Goal: Task Accomplishment & Management: Complete application form

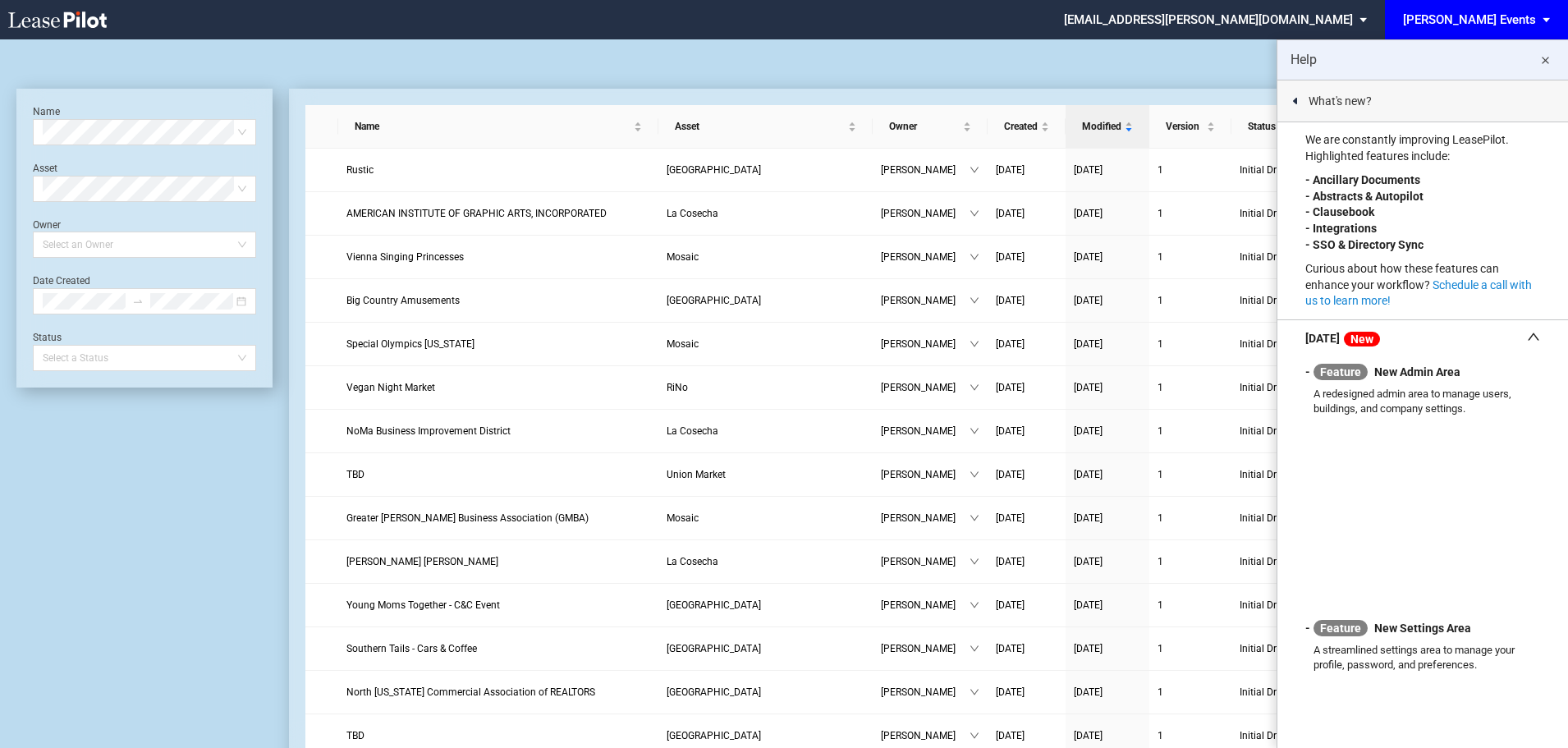
click at [377, 59] on div at bounding box center [784, 59] width 1535 height 39
click at [1548, 61] on md-icon "close" at bounding box center [1545, 60] width 20 height 20
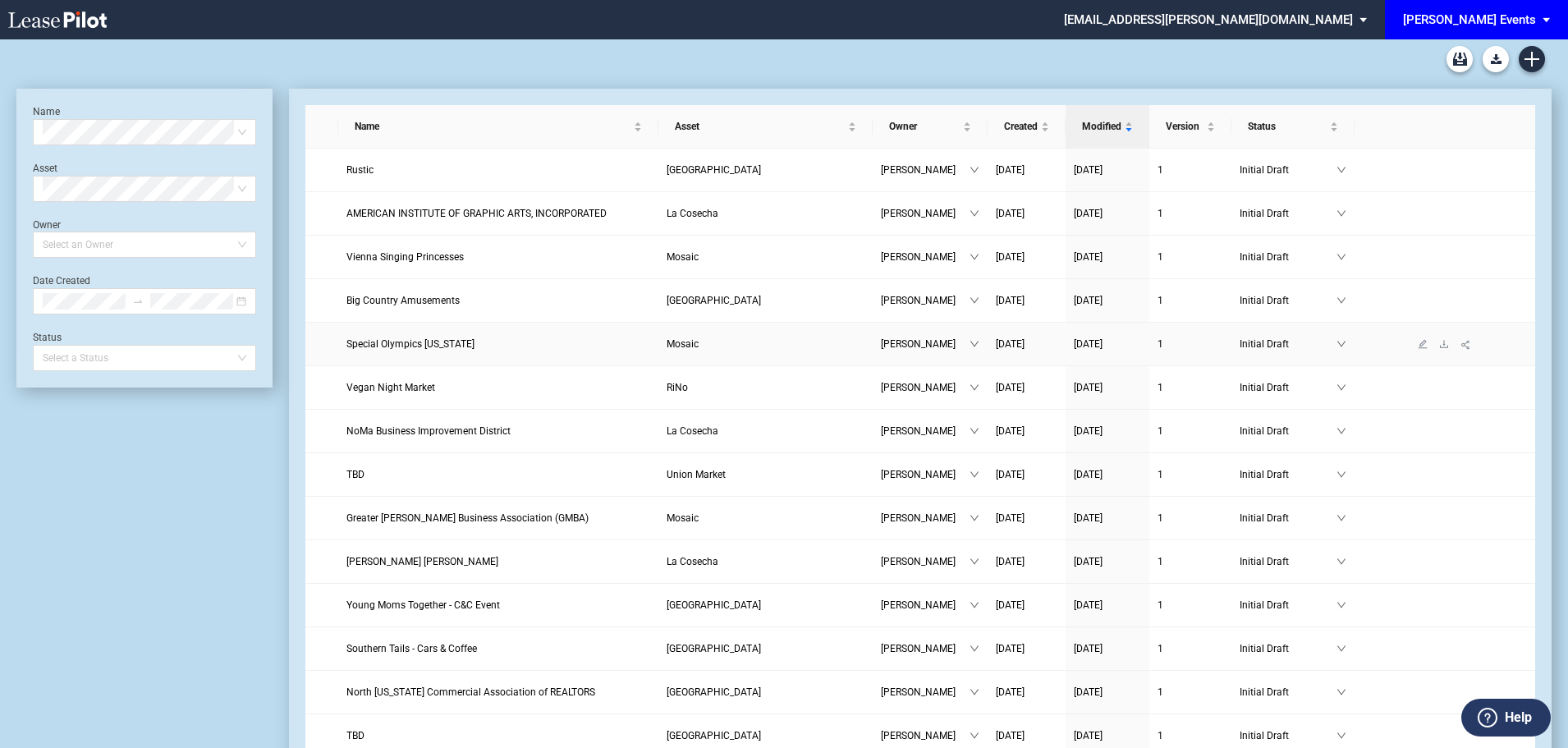
click at [419, 343] on span "Special Olympics Virginia" at bounding box center [410, 344] width 129 height 11
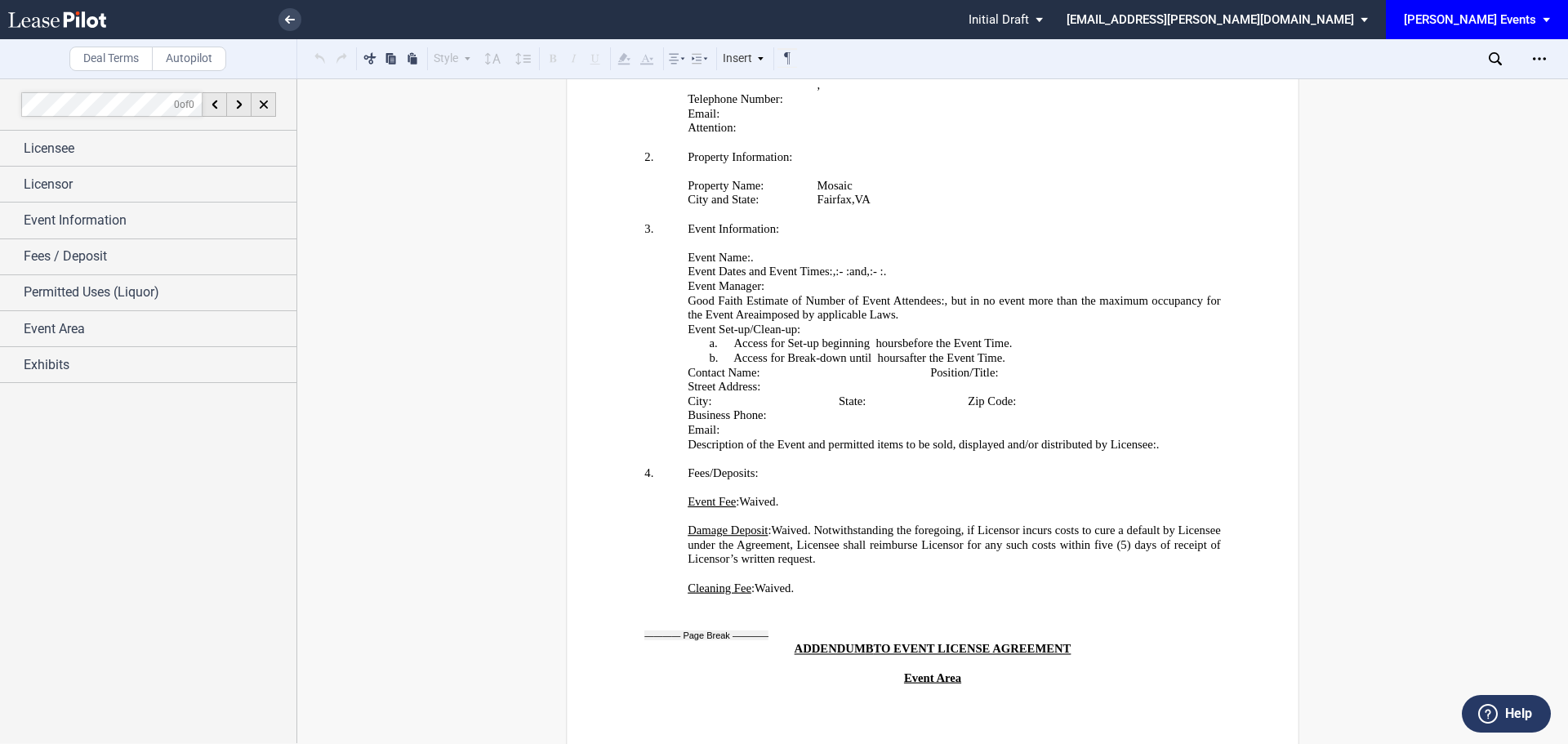
scroll to position [3186, 0]
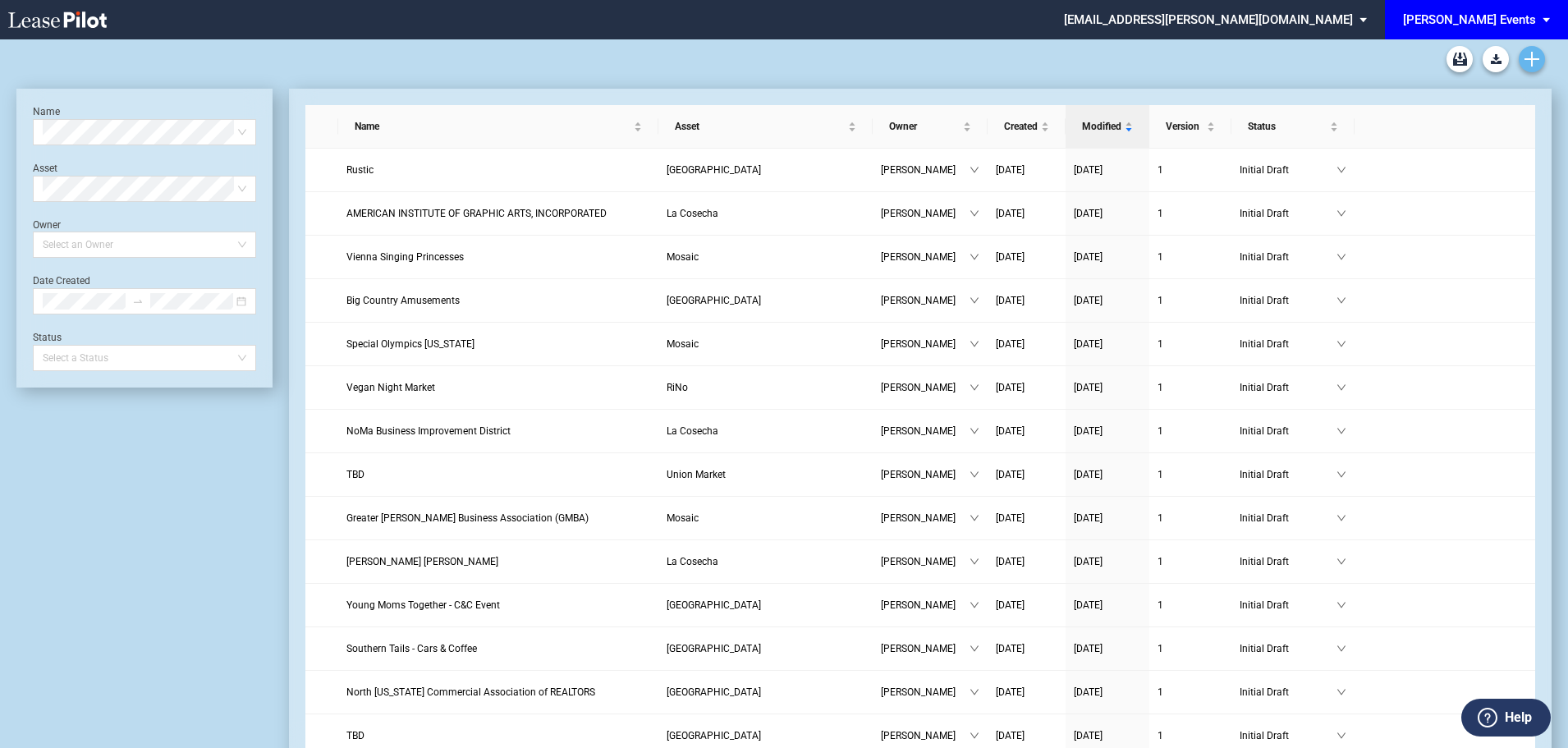
click at [1540, 57] on link "Create new document" at bounding box center [1532, 59] width 26 height 26
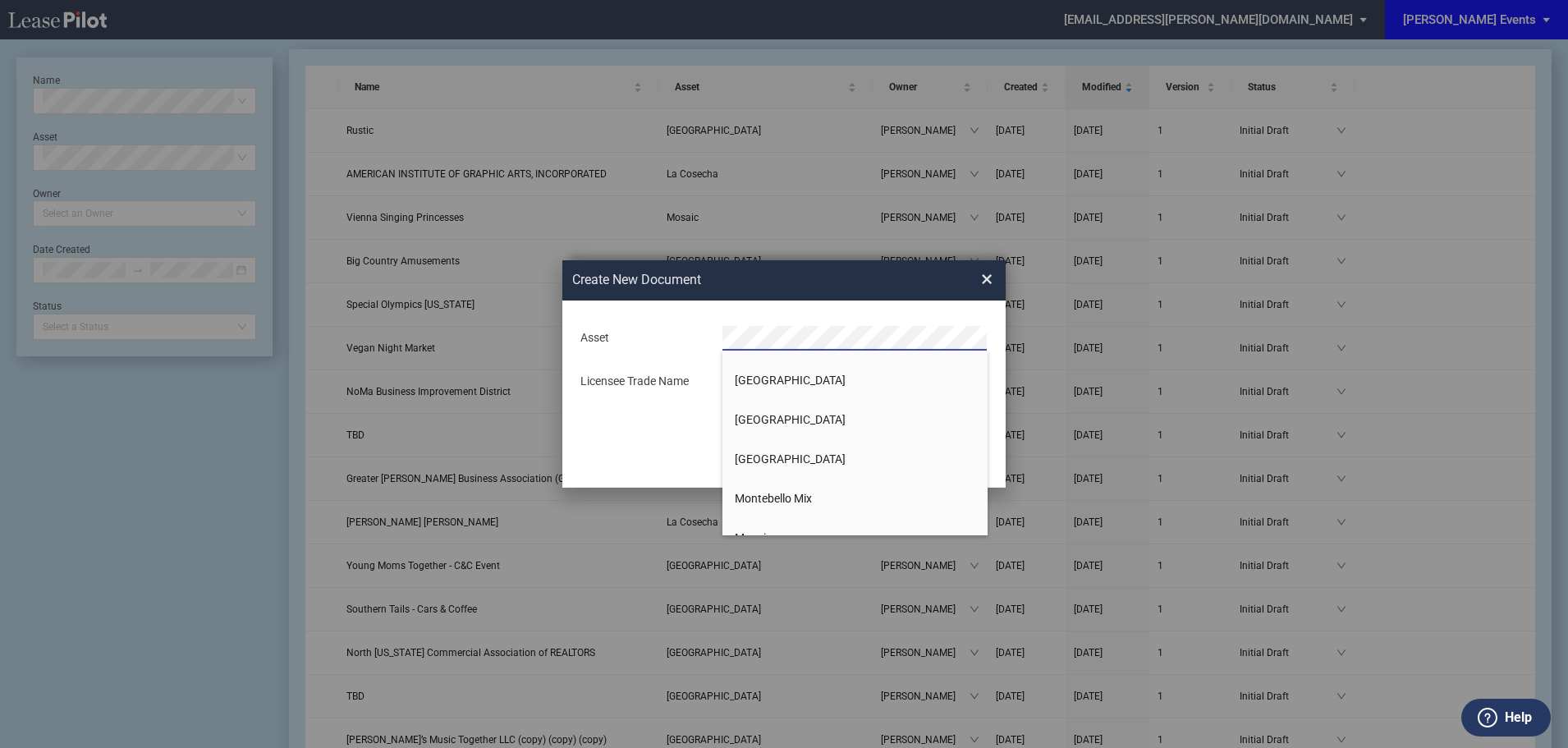
scroll to position [685, 0]
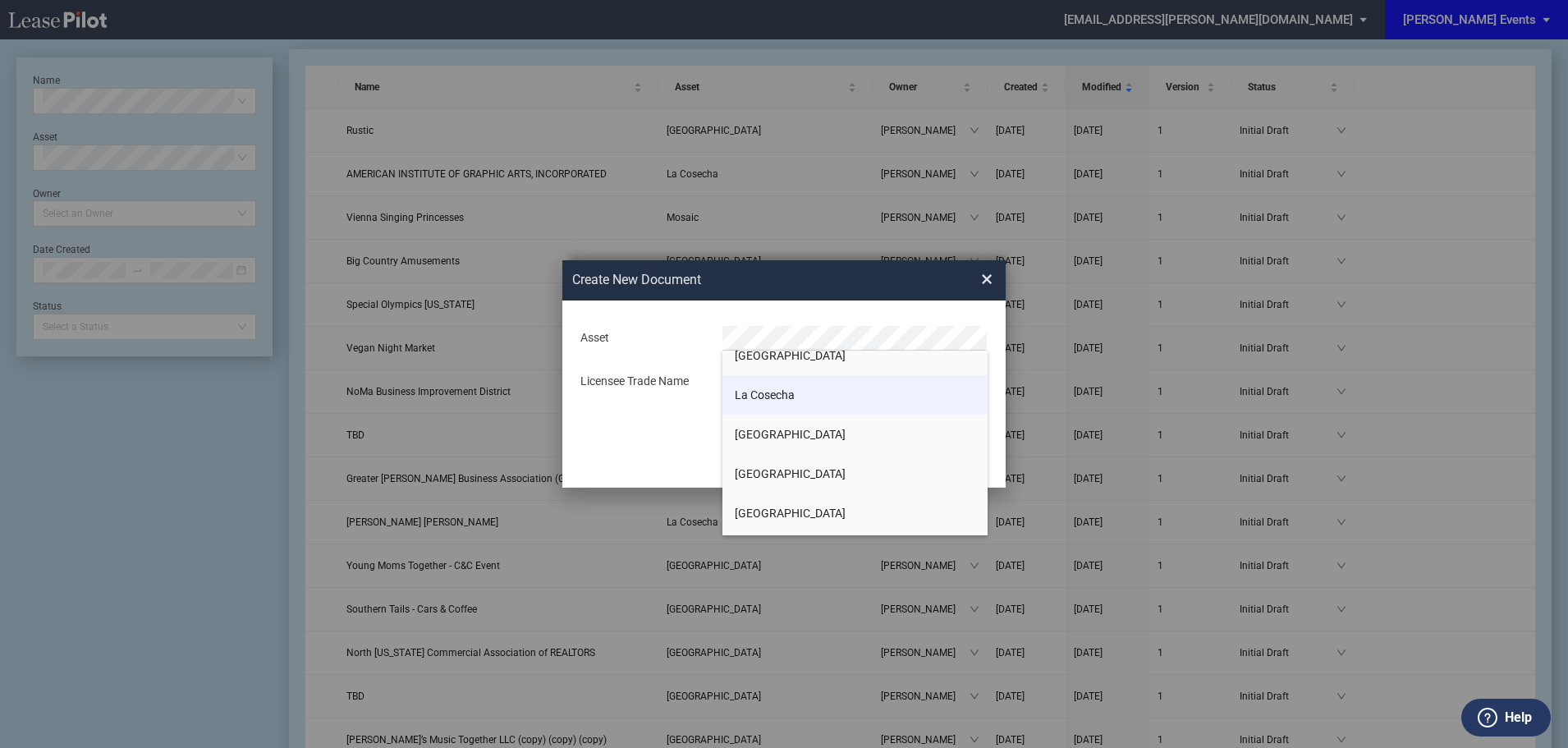
click at [871, 407] on li "La Cosecha" at bounding box center [855, 395] width 266 height 39
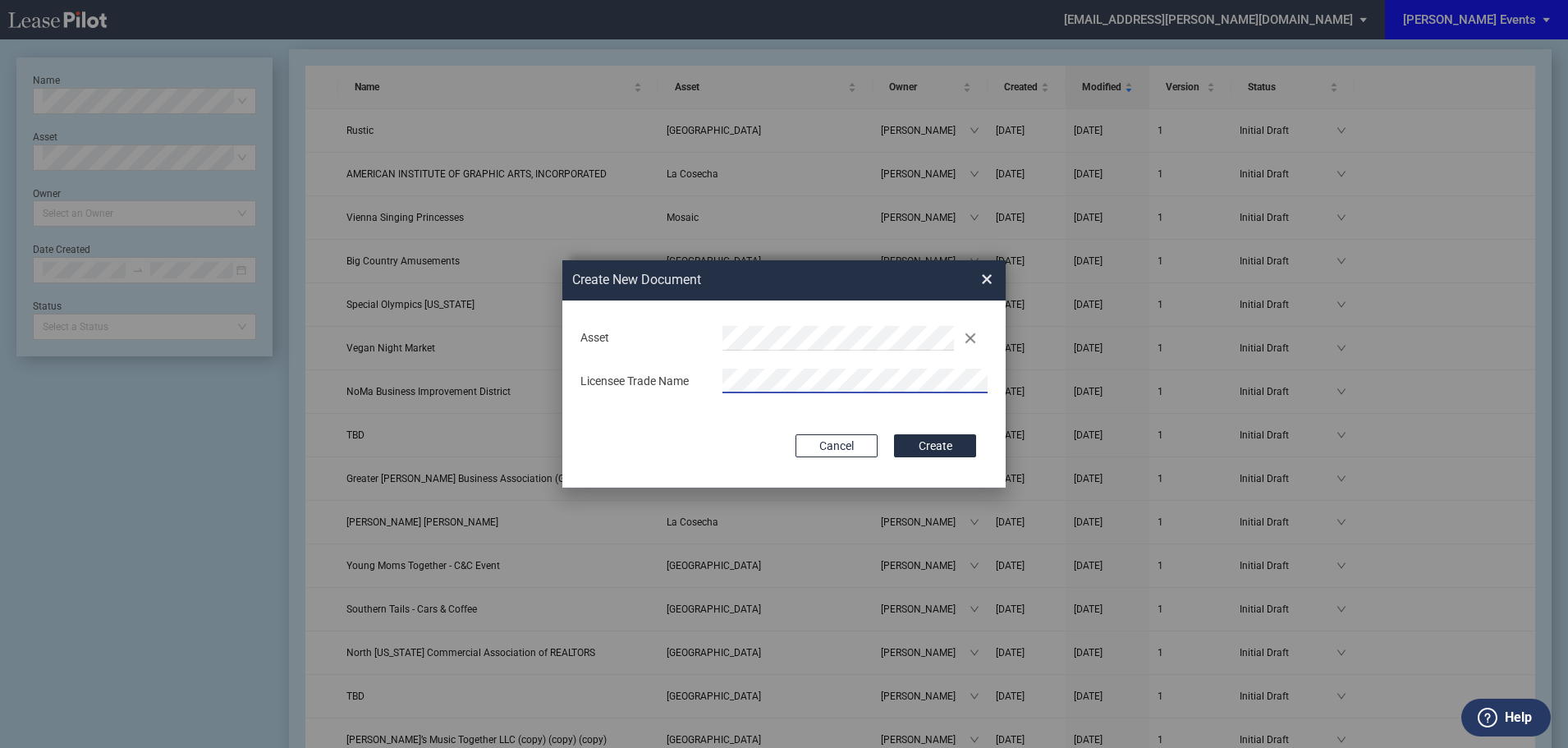
click at [949, 444] on button "Create" at bounding box center [936, 446] width 83 height 23
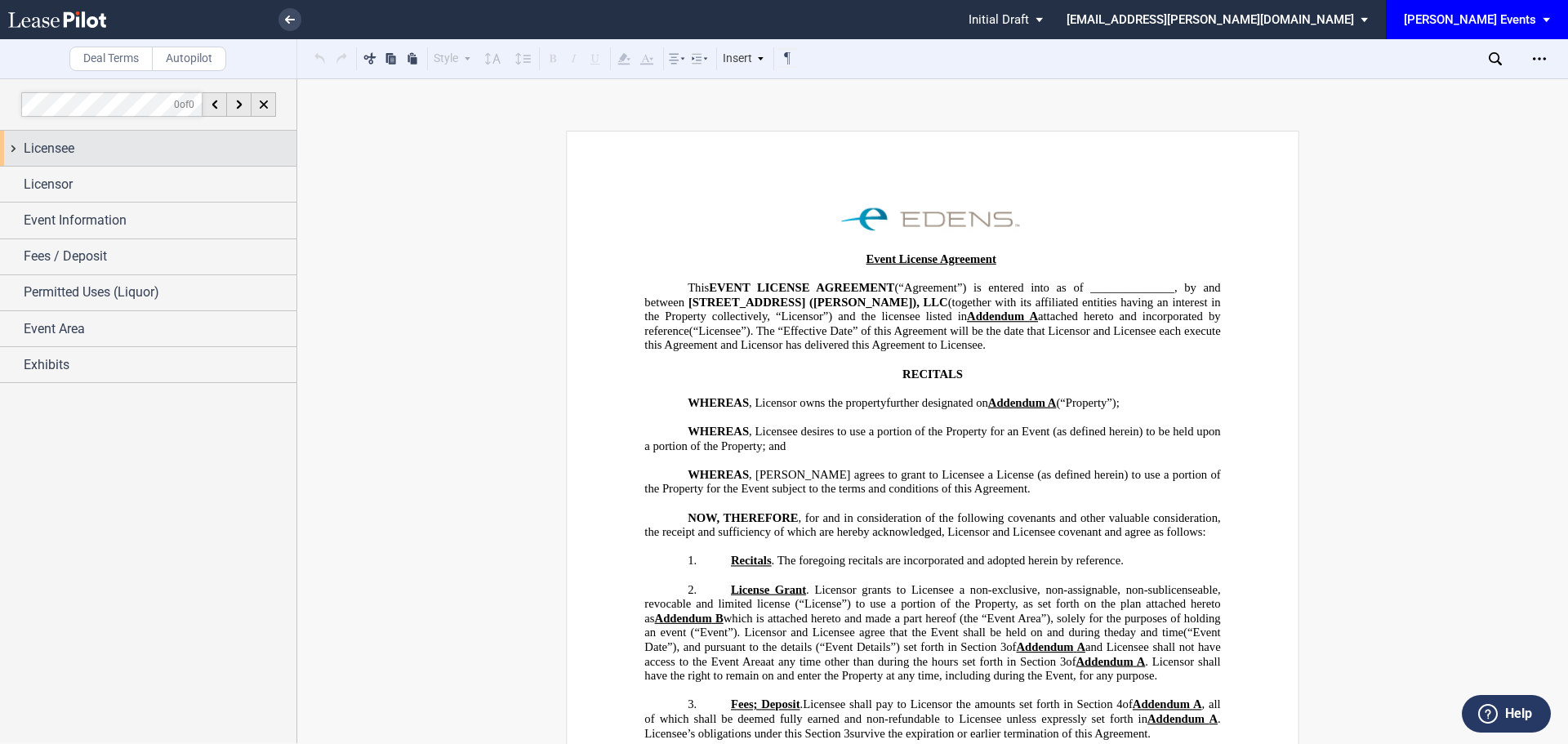
click at [179, 147] on div "Licensee" at bounding box center [160, 148] width 273 height 20
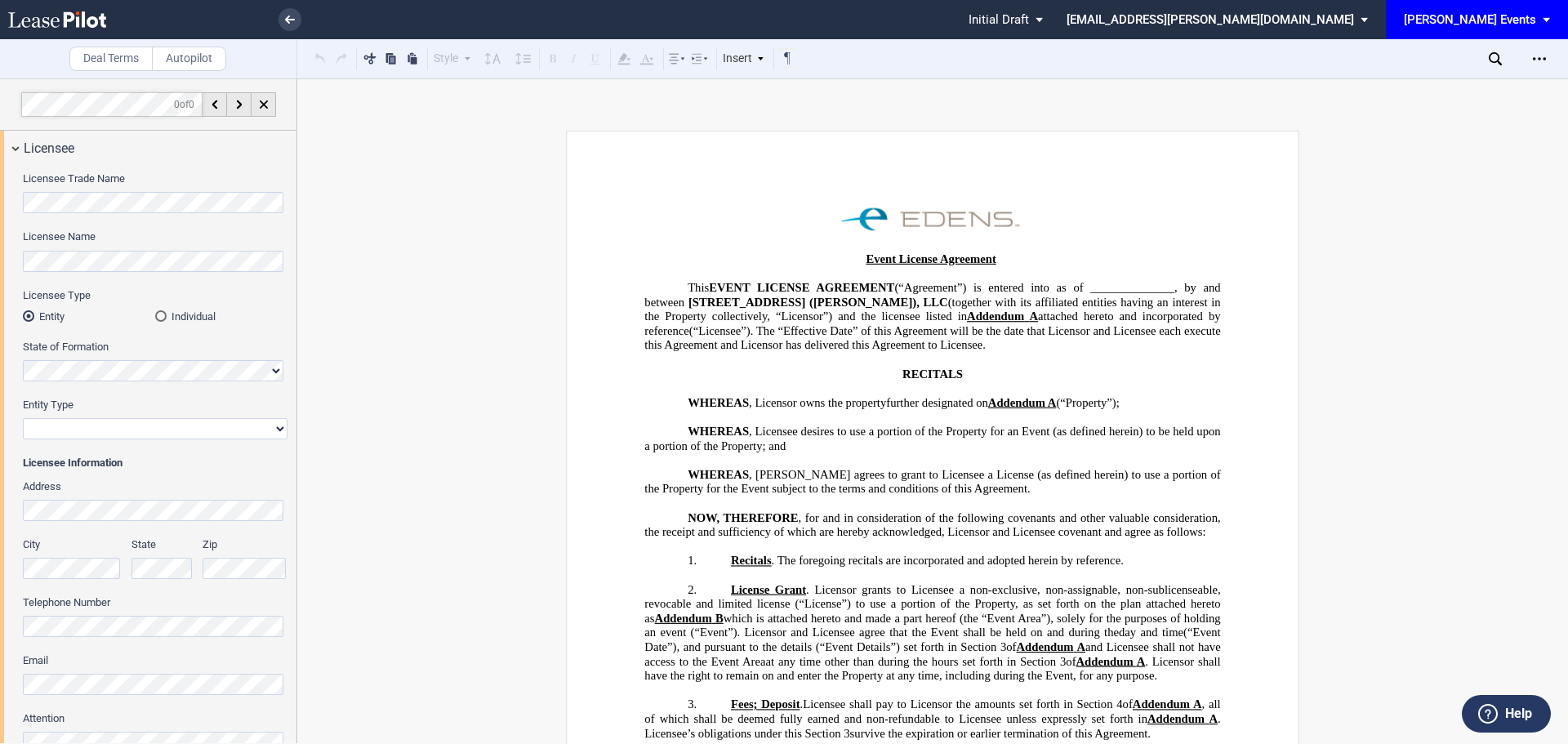
click at [0, 204] on html ".bocls-1{fill:#26354a;fill-rule:evenodd} Loading... × Pending... Pending... Ini…" at bounding box center [784, 372] width 1568 height 744
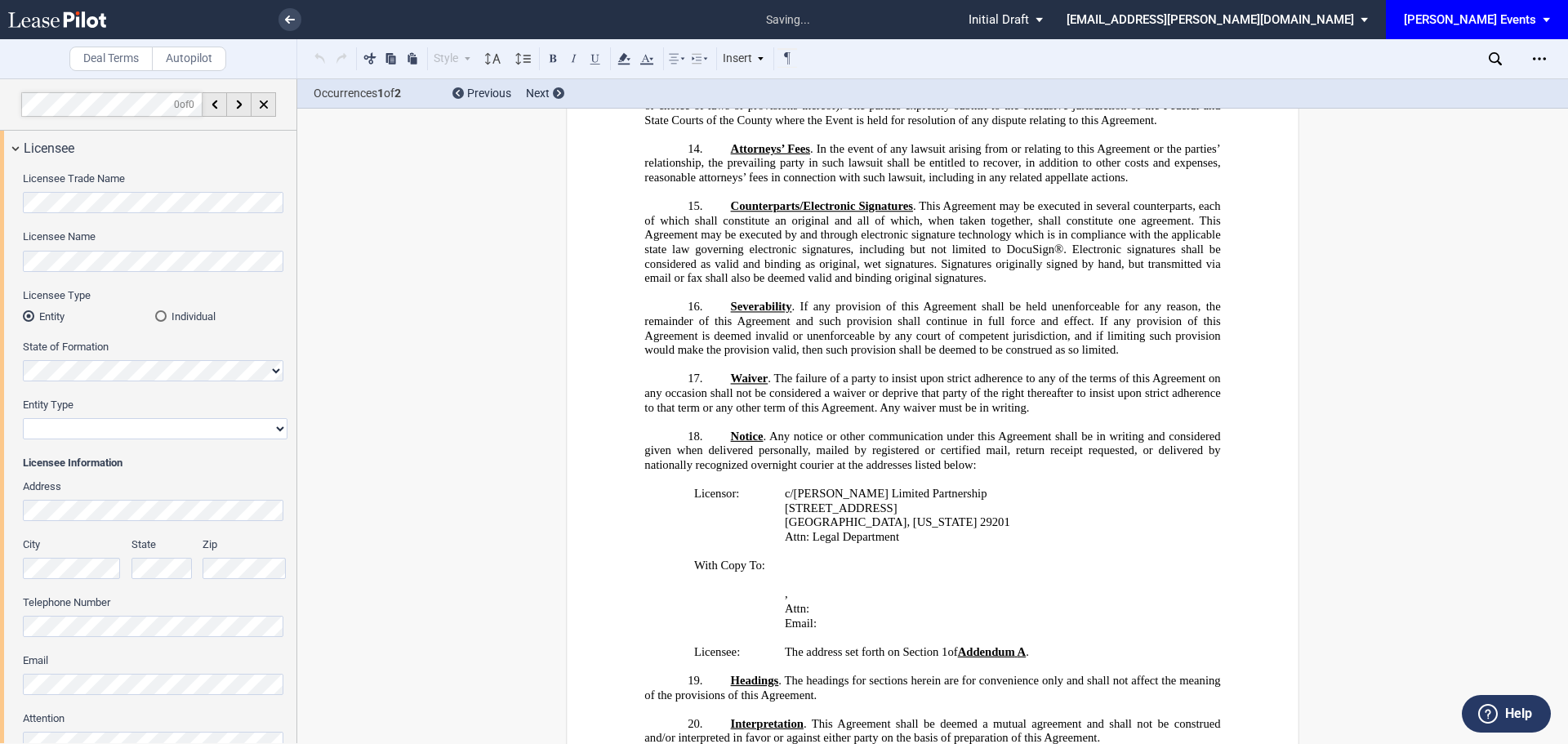
scroll to position [2488, 0]
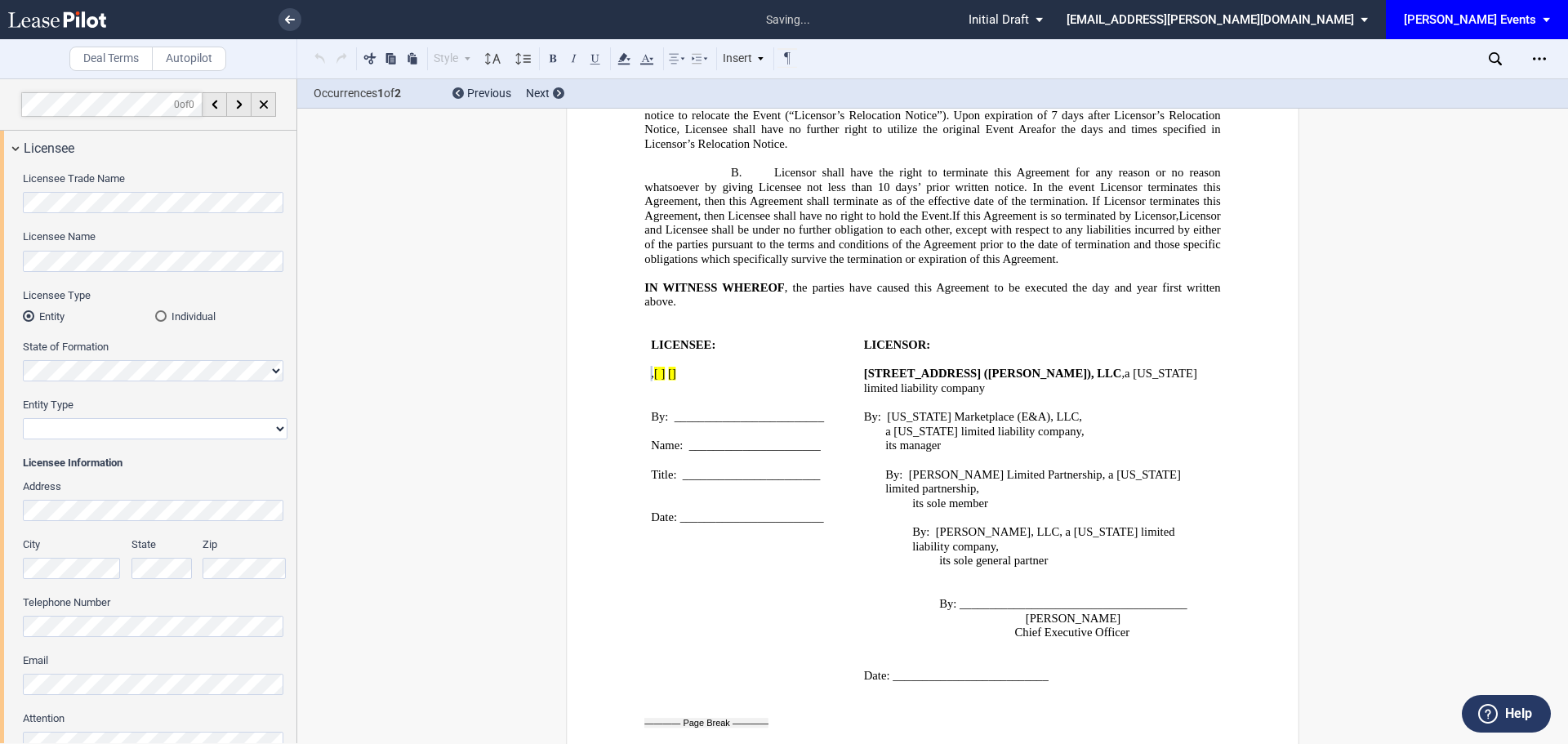
click at [120, 425] on select "Corporation Limited Liability Company General Partnership Limited Partnership N…" at bounding box center [156, 428] width 265 height 21
select select "limited liability company"
click at [23, 418] on select "Corporation Limited Liability Company General Partnership Limited Partnership N…" at bounding box center [156, 428] width 265 height 21
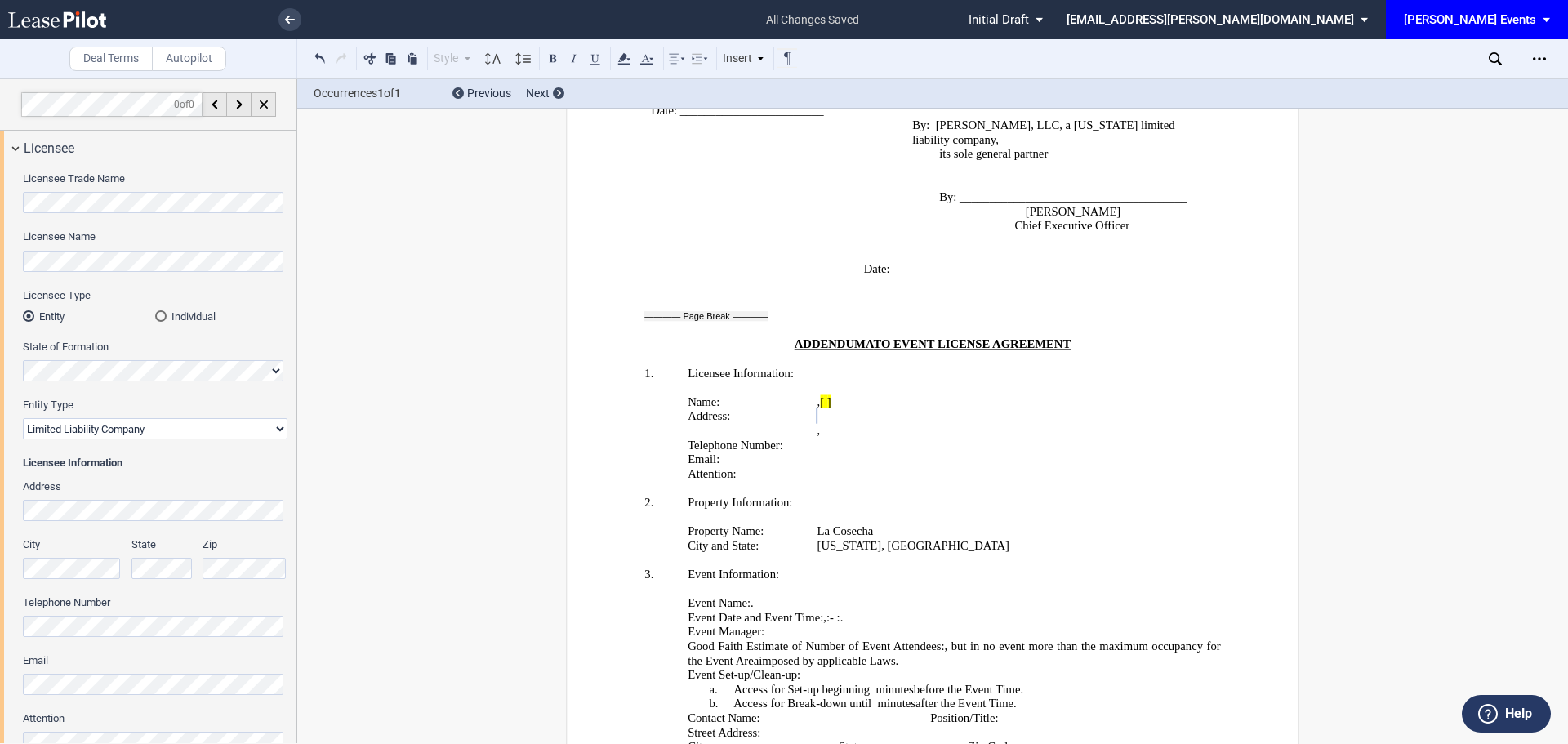
scroll to position [2908, 0]
